Goal: Share content

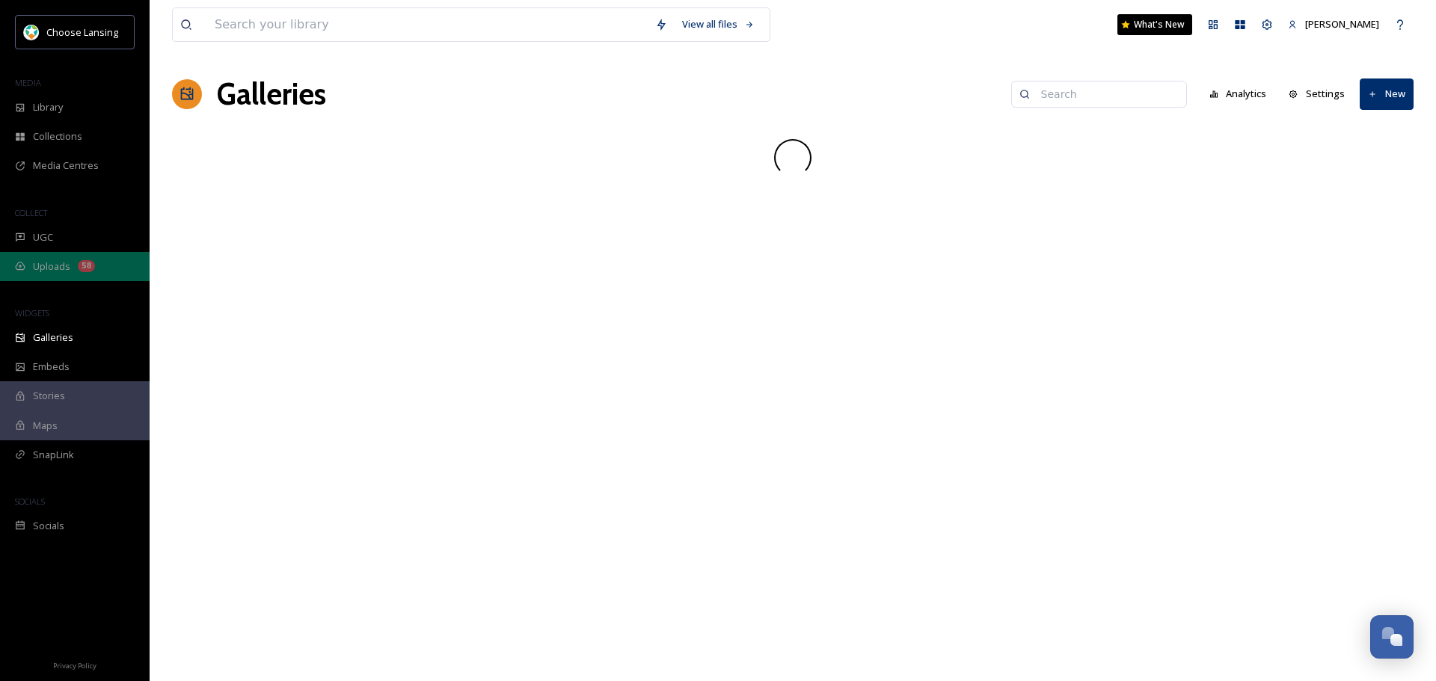
click at [35, 262] on span "Uploads" at bounding box center [51, 267] width 37 height 14
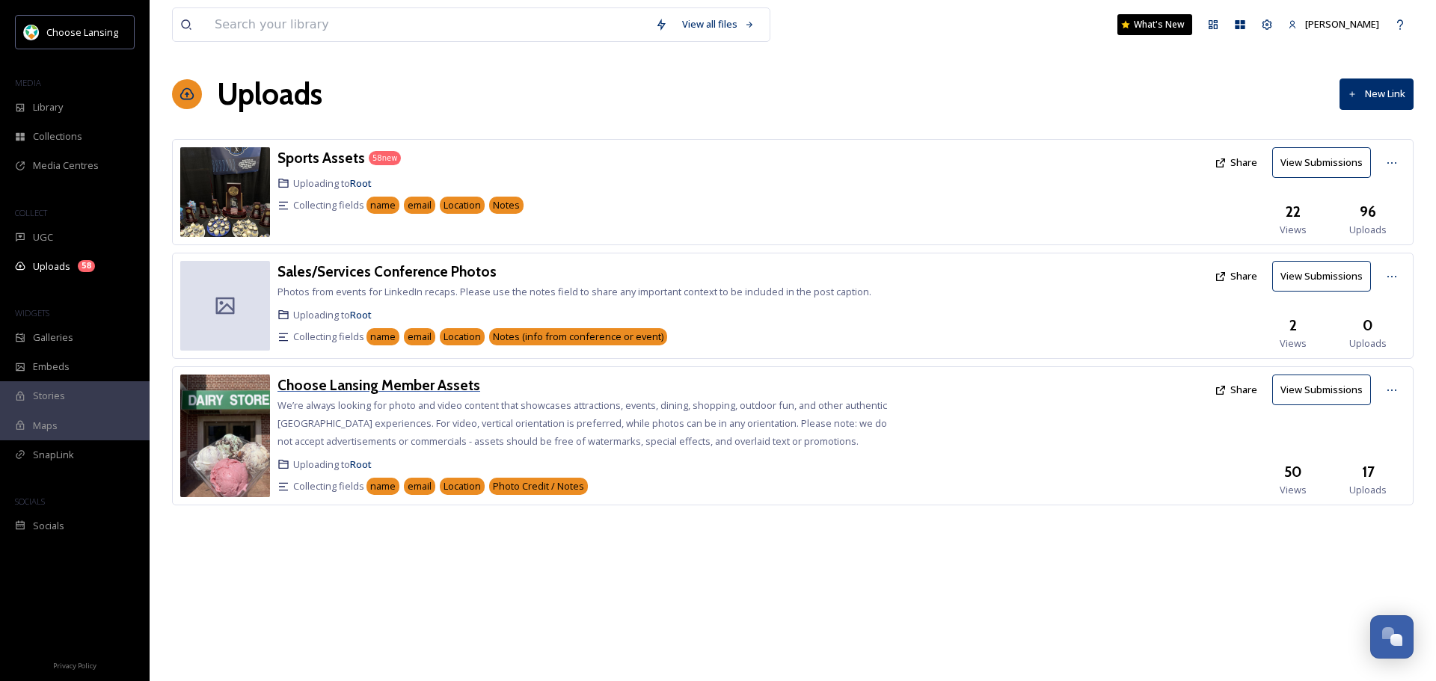
click at [360, 384] on h3 "Choose Lansing Member Assets" at bounding box center [378, 385] width 203 height 18
click at [1233, 385] on button "Share" at bounding box center [1236, 389] width 58 height 29
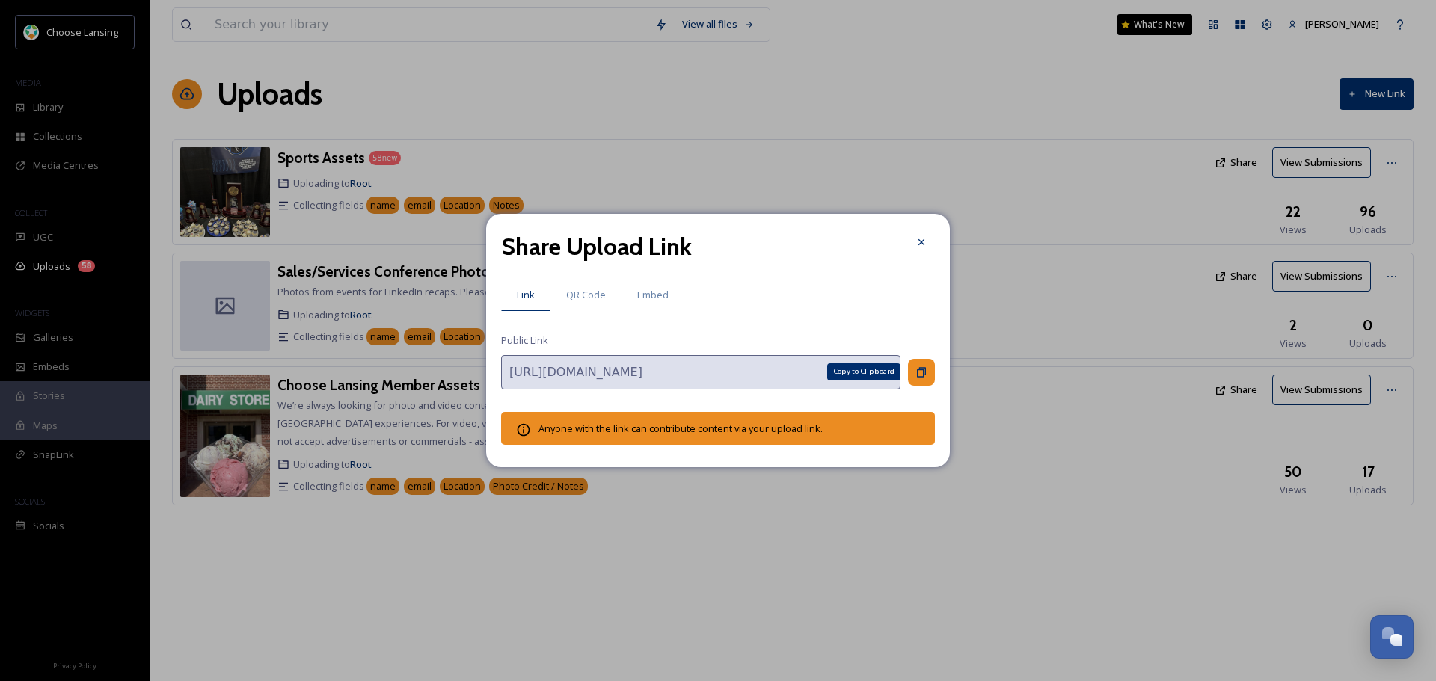
click at [915, 371] on icon at bounding box center [921, 372] width 12 height 12
